Goal: Transaction & Acquisition: Obtain resource

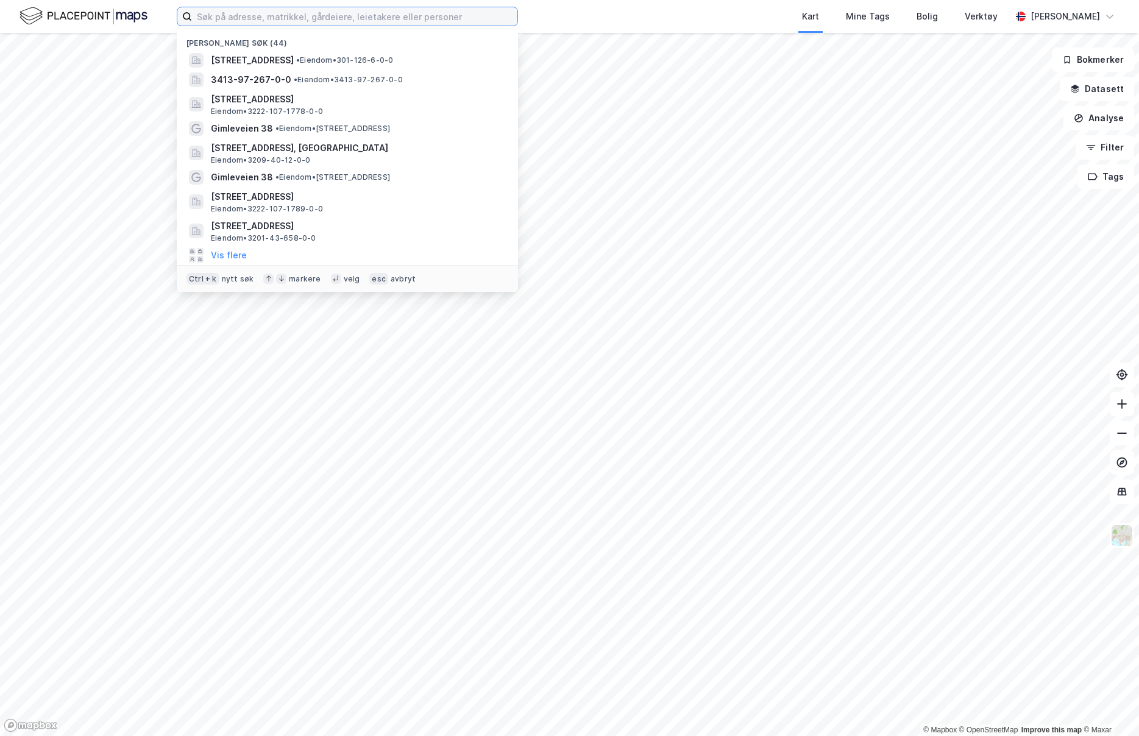
click at [225, 21] on input at bounding box center [355, 16] width 326 height 18
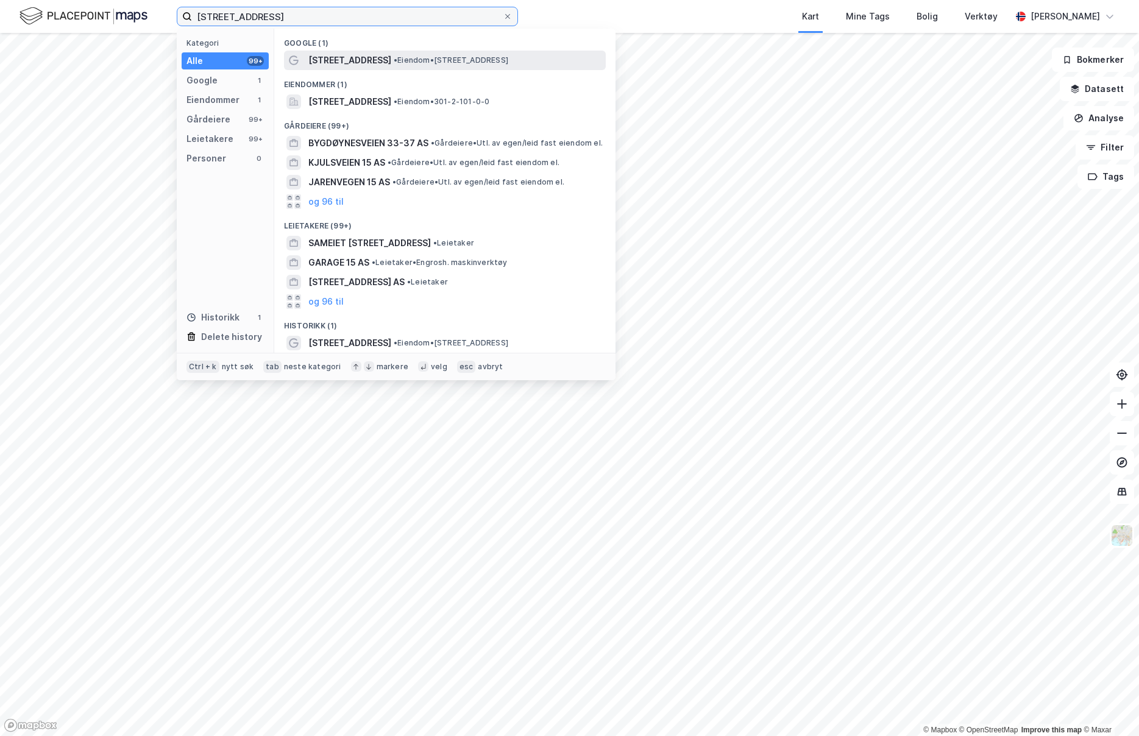
type input "[STREET_ADDRESS]"
click at [397, 59] on span "•" at bounding box center [396, 59] width 4 height 9
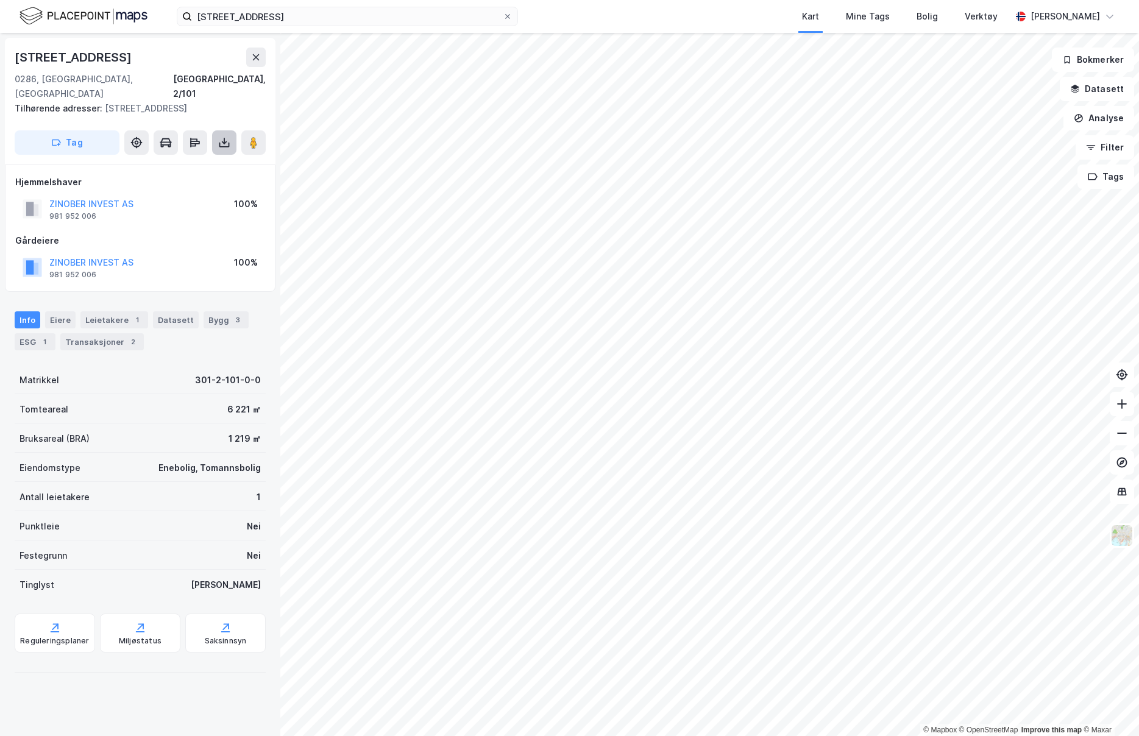
click at [228, 137] on icon at bounding box center [224, 143] width 12 height 12
click at [188, 160] on div "Last ned grunnbok" at bounding box center [172, 167] width 130 height 20
